Goal: Check status: Check status

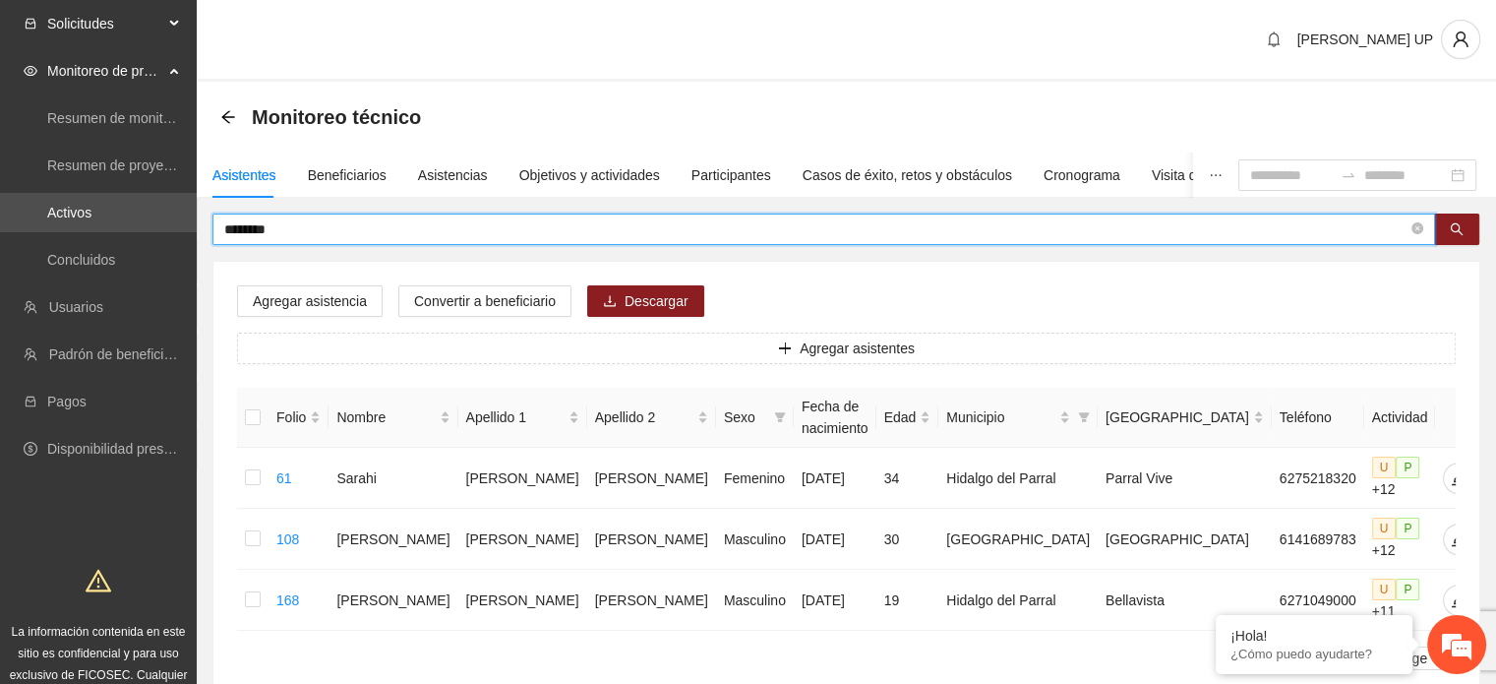
click at [151, 24] on span "Solicitudes" at bounding box center [105, 23] width 116 height 39
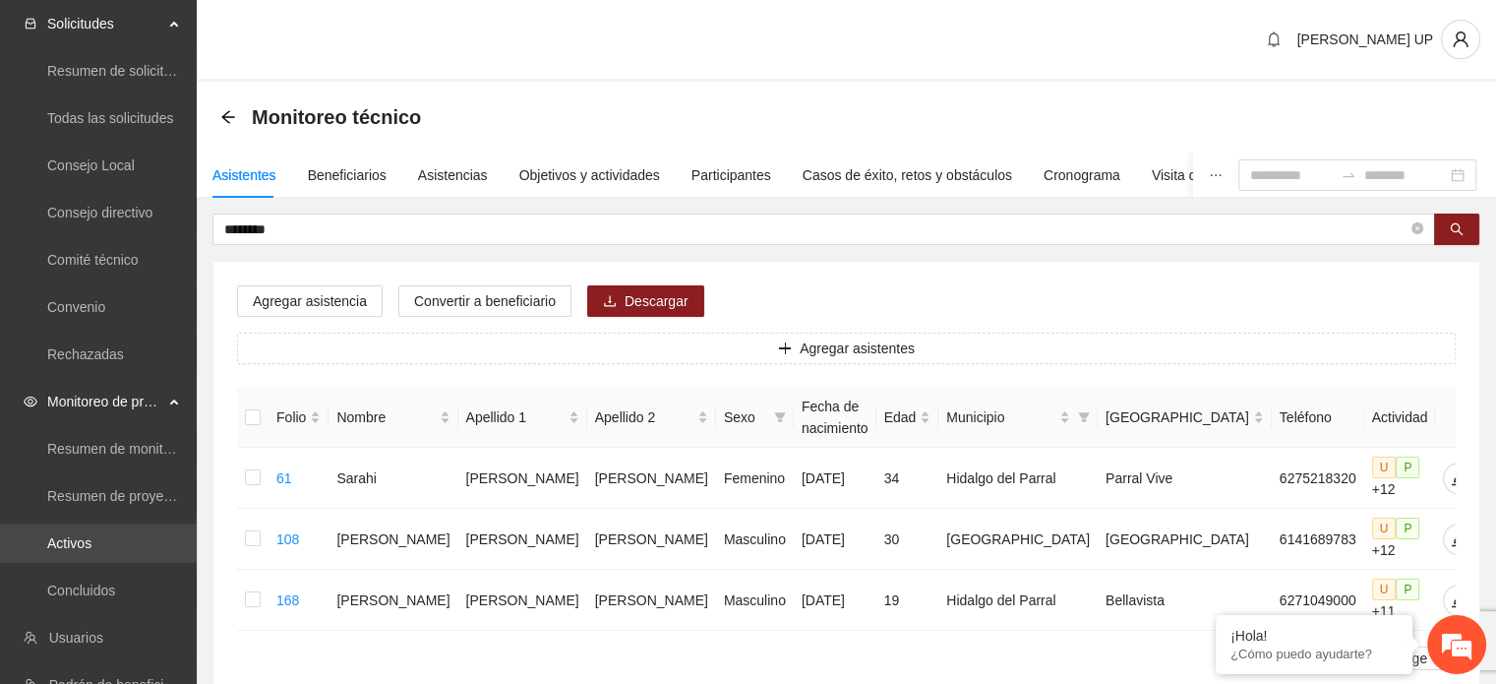
click at [91, 538] on link "Activos" at bounding box center [69, 543] width 44 height 16
click at [91, 536] on link "Activos" at bounding box center [69, 543] width 44 height 16
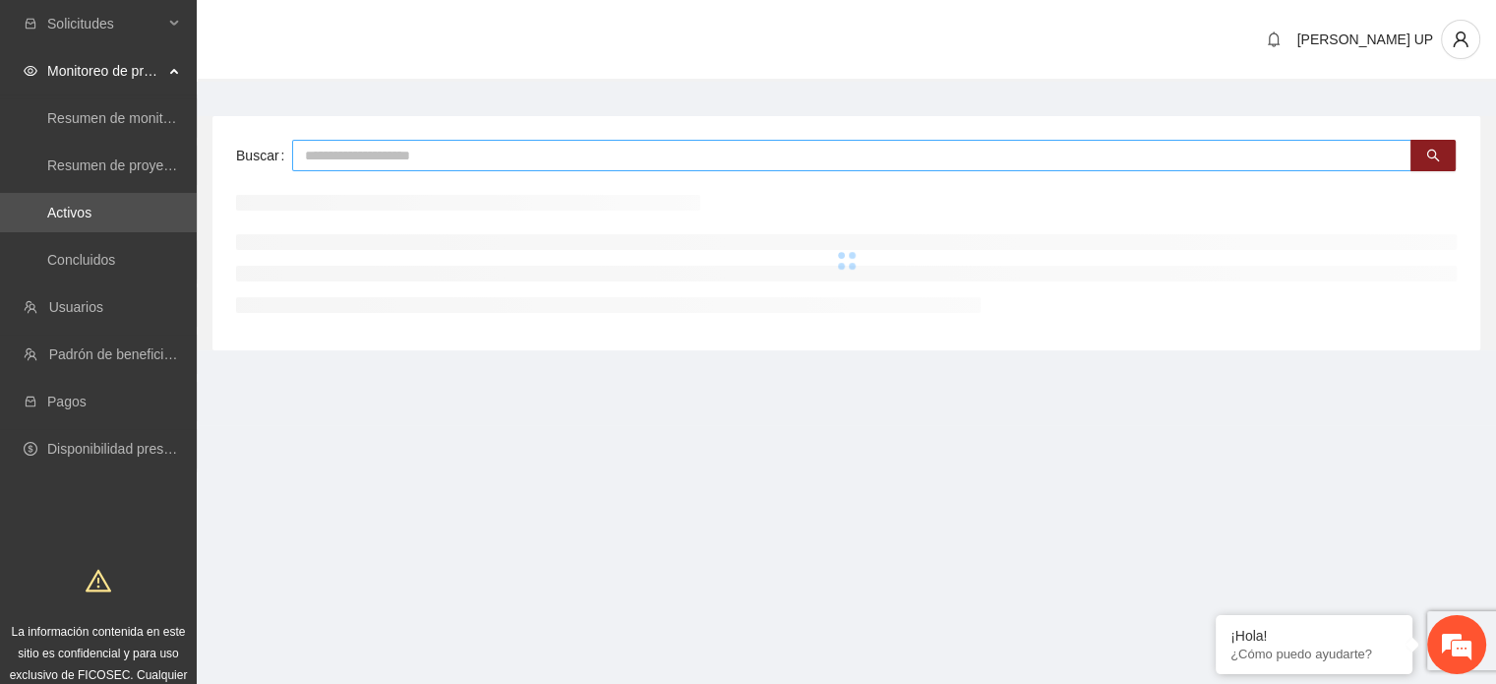
click at [319, 168] on input "text" at bounding box center [851, 155] width 1119 height 31
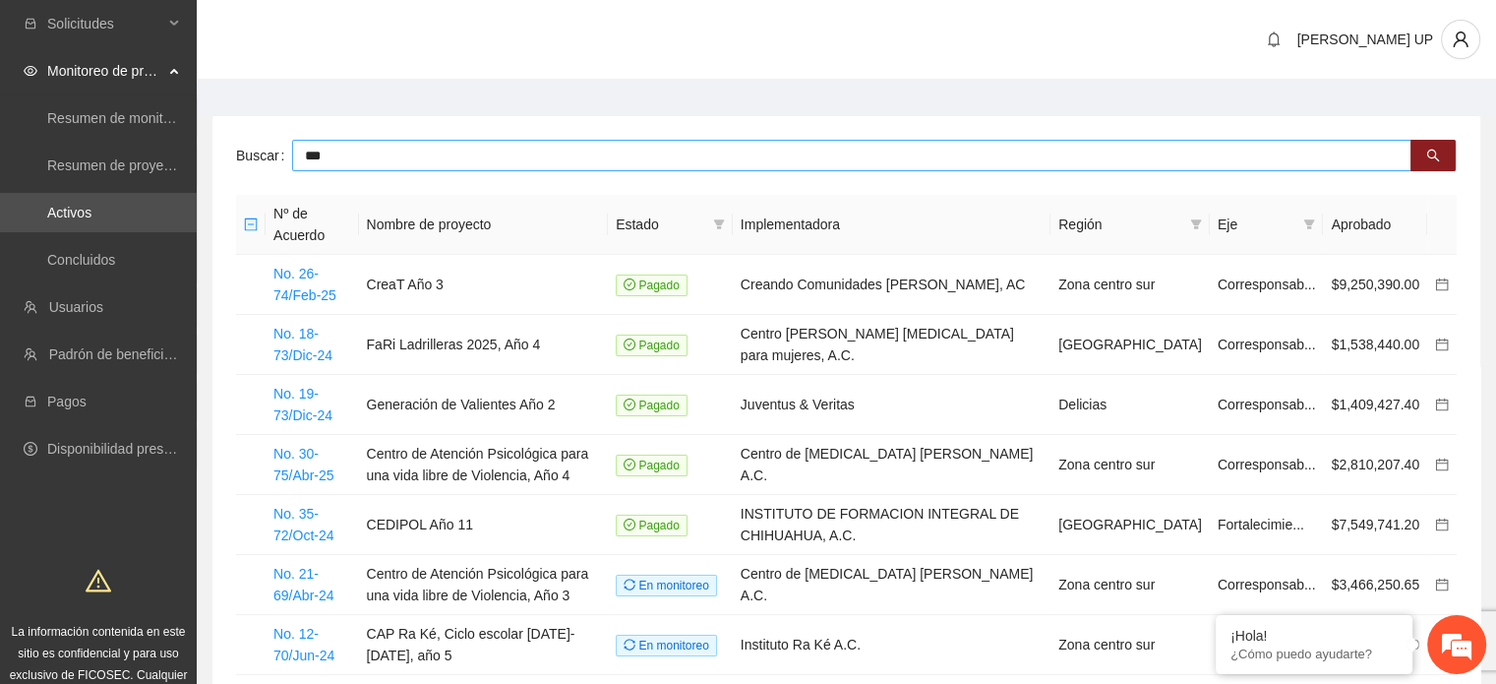
type input "***"
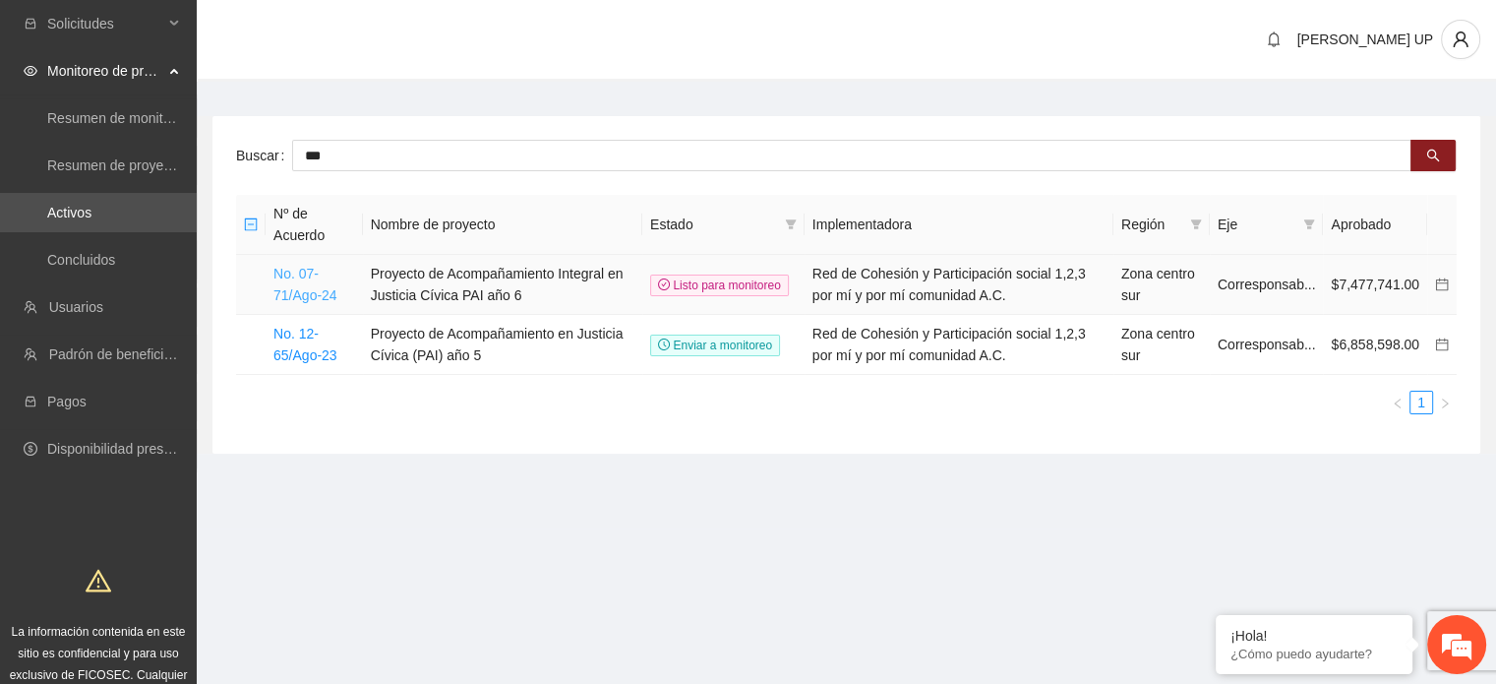
click at [302, 284] on link "No. 07-71/Ago-24" at bounding box center [305, 284] width 64 height 37
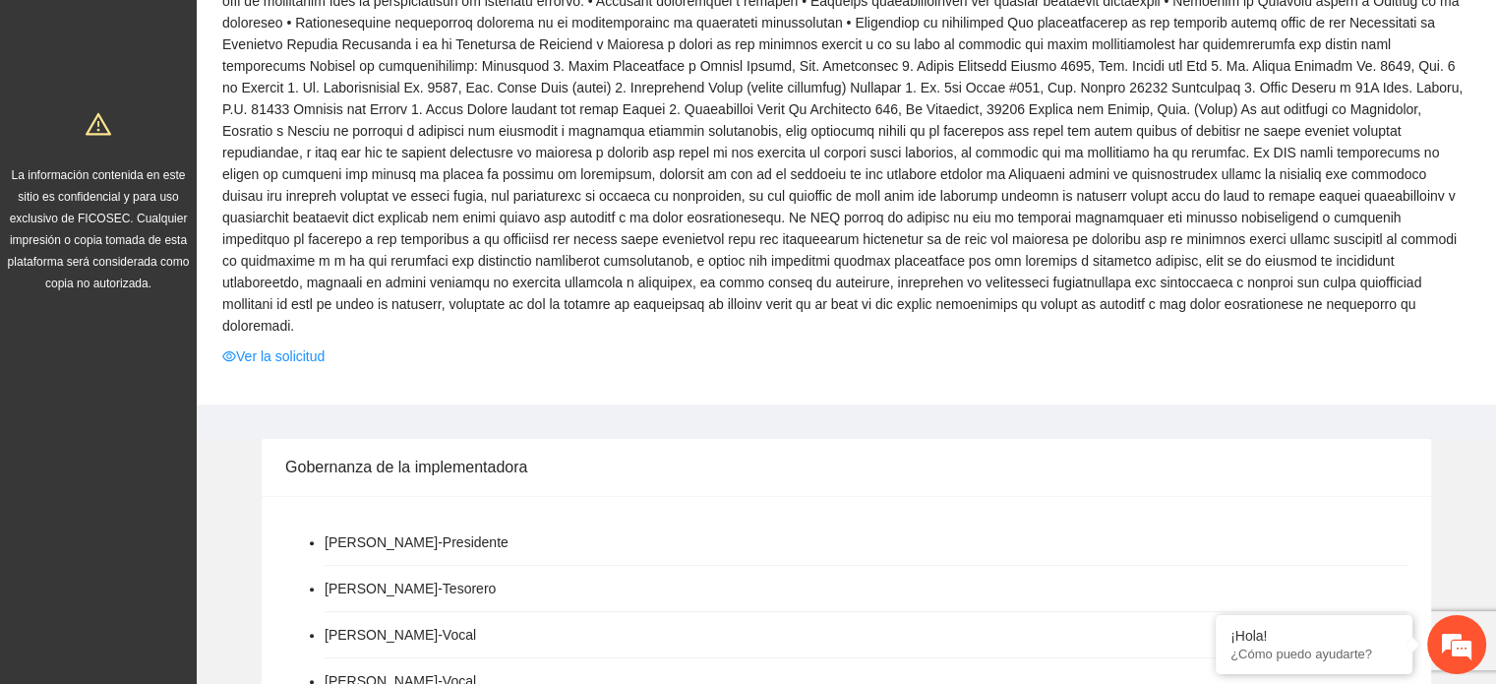
scroll to position [492, 0]
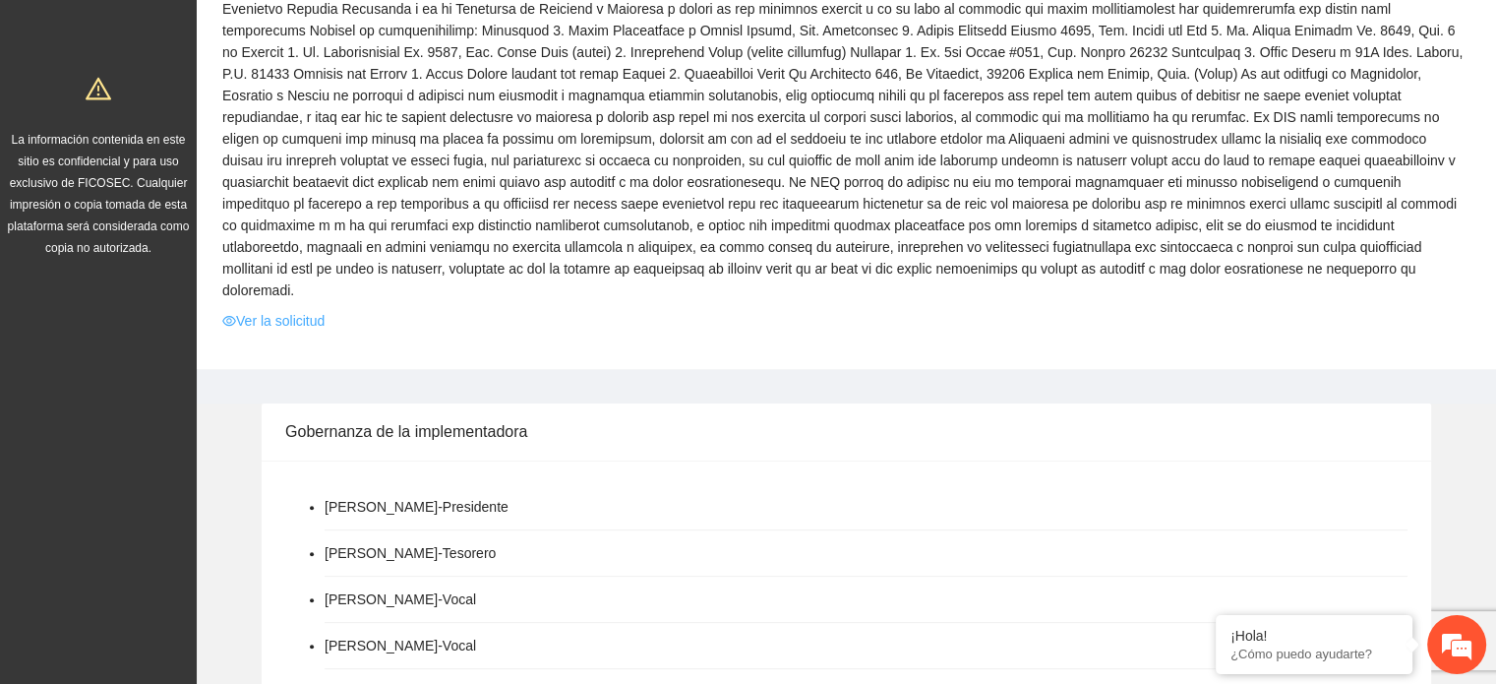
click at [301, 310] on link "Ver la solicitud" at bounding box center [273, 321] width 102 height 22
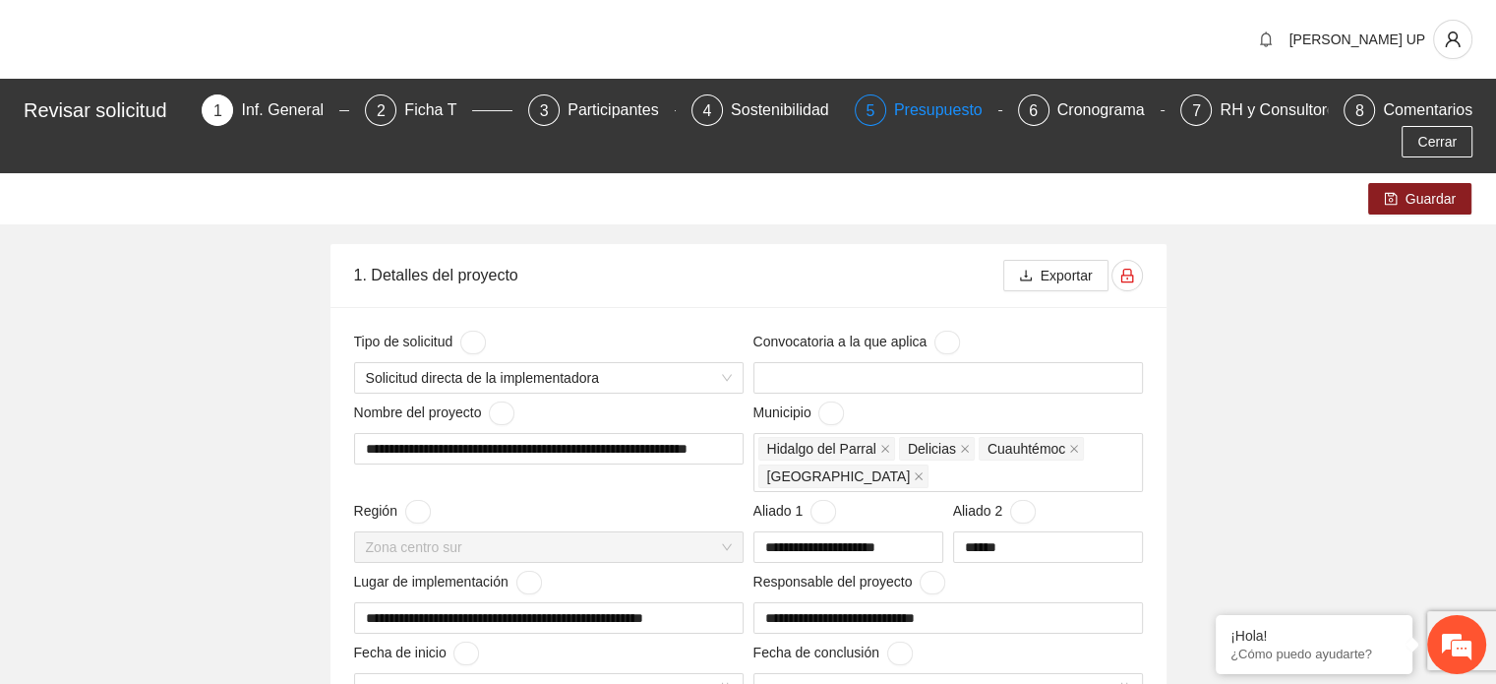
click at [912, 109] on div "Presupuesto" at bounding box center [946, 109] width 104 height 31
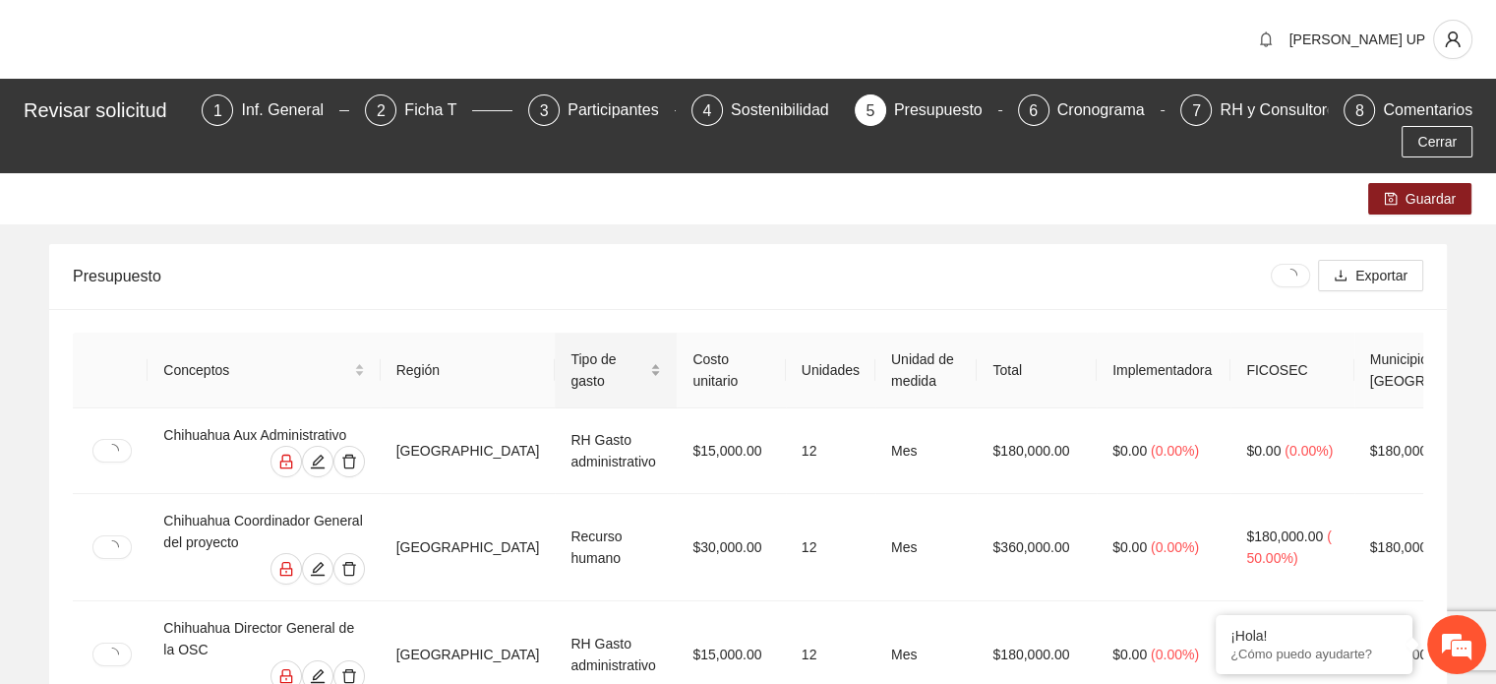
click at [611, 351] on div "Tipo de gasto" at bounding box center [616, 369] width 90 height 43
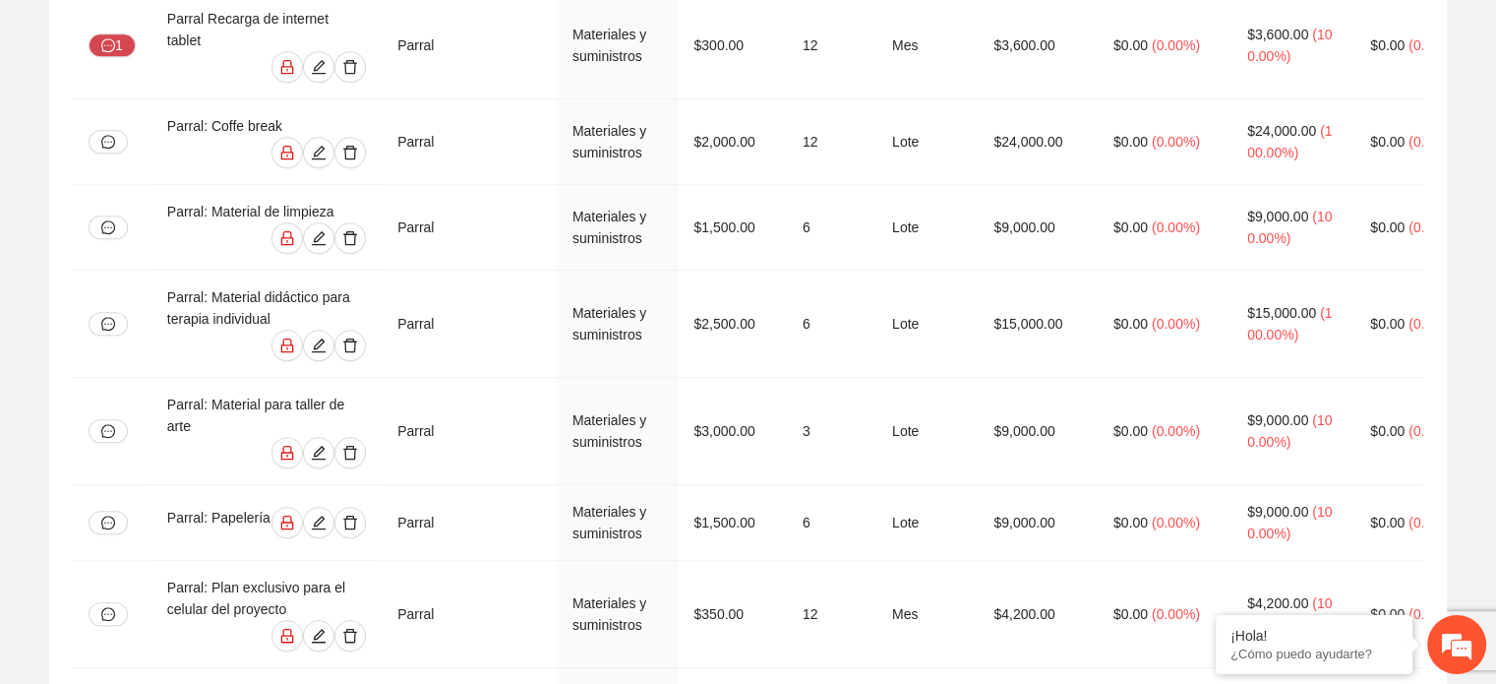
scroll to position [8963, 0]
